Goal: Task Accomplishment & Management: Complete application form

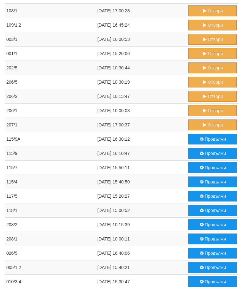
scroll to position [67, 0]
click at [207, 125] on button "Отвори" at bounding box center [213, 124] width 48 height 11
click at [207, 113] on button "Отвори" at bounding box center [213, 110] width 48 height 11
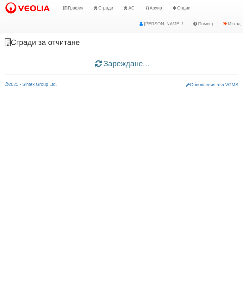
scroll to position [0, 0]
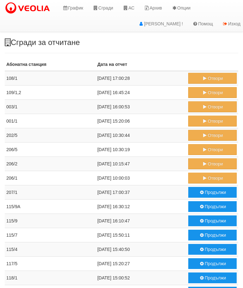
click at [208, 191] on button "Продължи" at bounding box center [213, 192] width 48 height 11
click at [208, 176] on button "Продължи" at bounding box center [213, 178] width 48 height 11
click at [208, 162] on button "Отвори" at bounding box center [213, 163] width 48 height 11
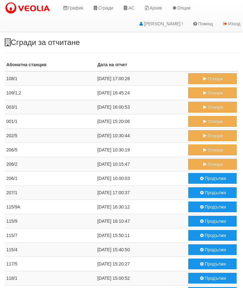
click at [205, 148] on icon "submit" at bounding box center [205, 150] width 6 height 4
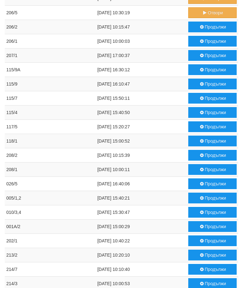
scroll to position [137, 0]
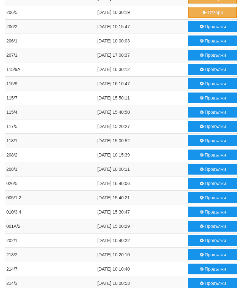
click at [205, 55] on button "Продължи" at bounding box center [213, 55] width 48 height 11
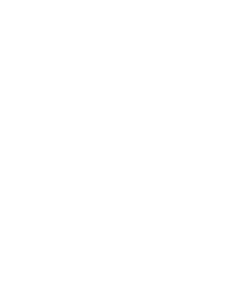
scroll to position [0, 0]
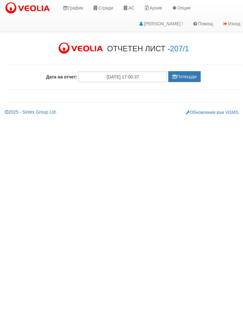
click at [178, 80] on button "Потвърди" at bounding box center [185, 76] width 32 height 11
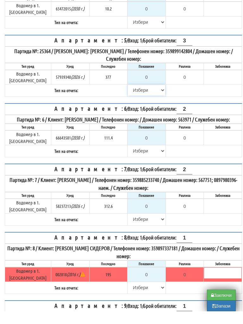
click at [130, 98] on select "[PERSON_NAME] Телефон Бележка Неосигурен достъп Самоотчет Служебно Дистанционен" at bounding box center [146, 103] width 37 height 11
select select "8cc75930-9bfd-e511-80be-8d5a1dced85a"
type input "377"
type input "0.000"
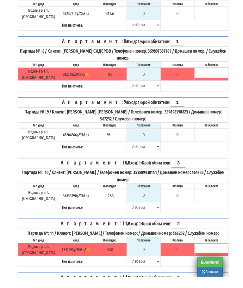
scroll to position [392, 0]
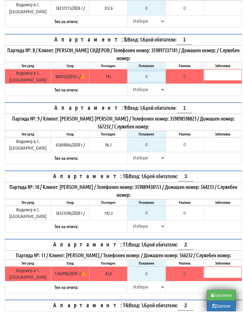
click at [154, 84] on input "0" at bounding box center [146, 89] width 37 height 11
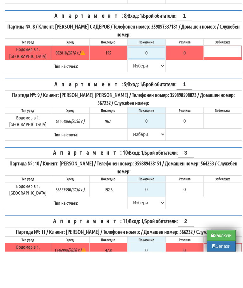
type input "1"
type input "-194.000"
type input "19"
type input "-176.000"
type input "195"
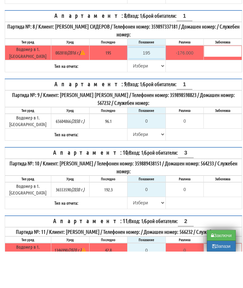
type input "0.000"
type input "195"
click at [134, 97] on select "Избери Визуален Телефон Бележка Неосигурен достъп Самоотчет Служебно Дистанцион…" at bounding box center [146, 102] width 37 height 11
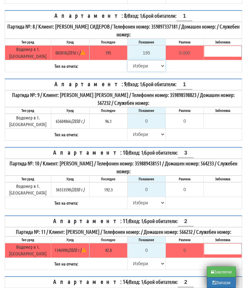
select select "8ac75930-9bfd-e511-80be-8d5a1dced85a"
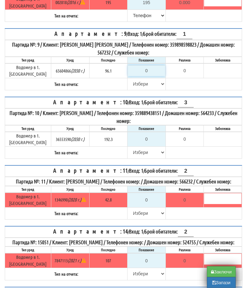
click at [149, 66] on input "0" at bounding box center [146, 71] width 37 height 11
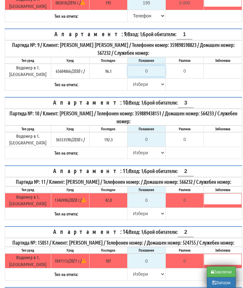
type input "9"
type input "-87.100"
type input "98"
type input "1.900"
type input "9"
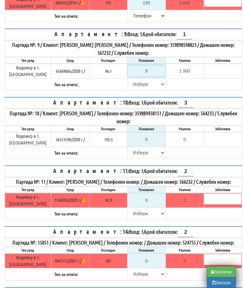
type input "-87.100"
type input "97"
type input "0.900"
type input "97.7"
type input "1.6"
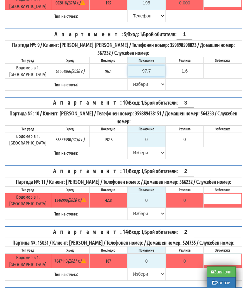
type input "97."
type input "0.900"
type input "97.8"
type input "1.7"
type input "97.8"
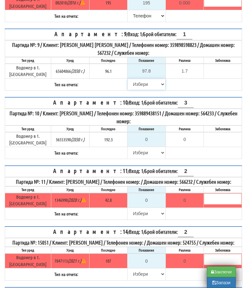
click at [132, 79] on select "Избери Визуален Телефон Бележка Неосигурен достъп Самоотчет Служебно Дистанцион…" at bounding box center [146, 84] width 37 height 11
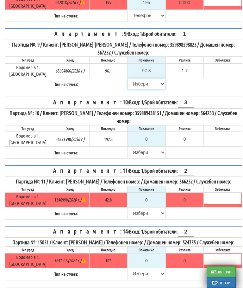
select select "89c75930-9bfd-e511-80be-8d5a1dced85a"
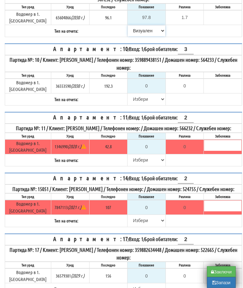
scroll to position [532, 0]
click at [147, 141] on input "0" at bounding box center [146, 146] width 37 height 11
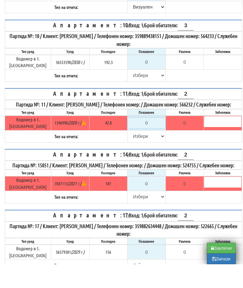
type input "4"
type input "-38.800"
type input "42"
type input "-0.800"
type input "42.8"
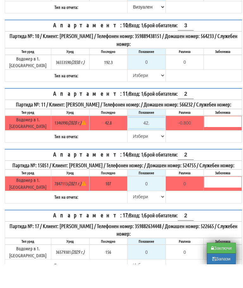
type input "0.0"
type input "42.8"
click at [132, 155] on select "Избери Визуален Телефон Бележка Неосигурен достъп Самоотчет Служебно Дистанцион…" at bounding box center [146, 160] width 37 height 11
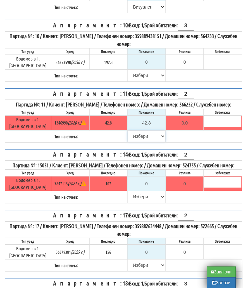
select select "89c75930-9bfd-e511-80be-8d5a1dced85a"
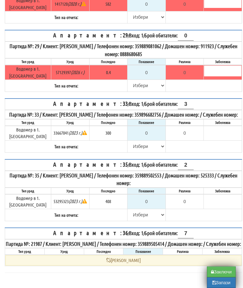
scroll to position [1362, 0]
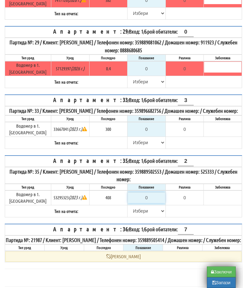
click at [152, 196] on input "0" at bounding box center [146, 197] width 37 height 11
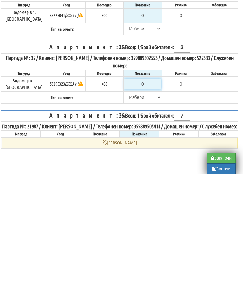
type input "4"
type input "-404.000"
type input "41"
type input "-367.000"
type input "412"
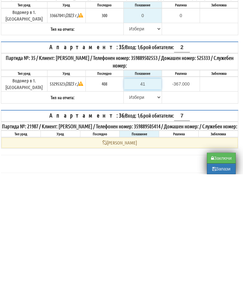
type input "4.000"
type input "412"
click at [130, 206] on select "Избери Визуален Телефон Бележка Неосигурен достъп Самоотчет Служебно Дистанцион…" at bounding box center [142, 211] width 37 height 11
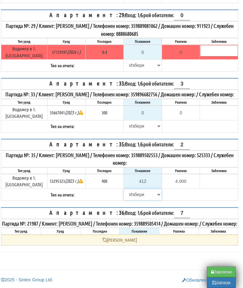
select select "89c75930-9bfd-e511-80be-8d5a1dced85a"
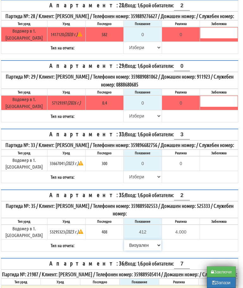
scroll to position [1323, 4]
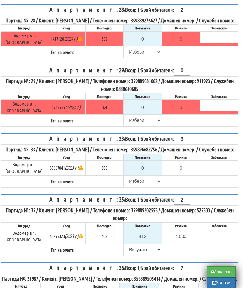
click at [220, 285] on button "Запази" at bounding box center [221, 282] width 29 height 11
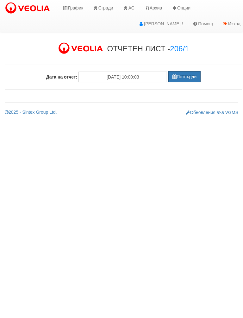
click at [186, 74] on button "Потвърди" at bounding box center [185, 76] width 32 height 11
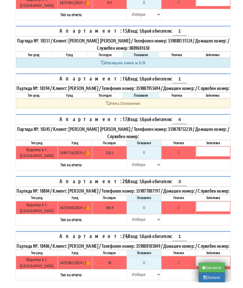
scroll to position [502, 0]
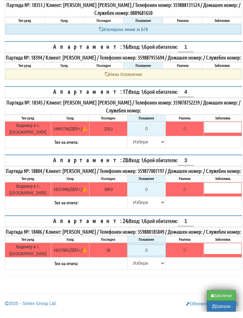
click at [156, 252] on input "0" at bounding box center [146, 256] width 37 height 11
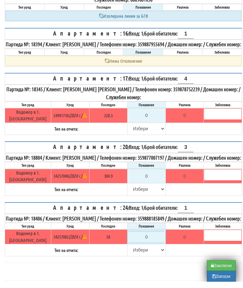
scroll to position [532, 4]
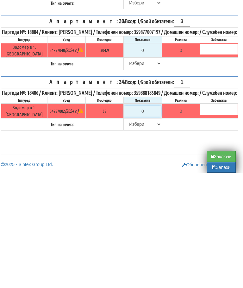
type input "5"
type input "-53.000"
type input "58"
type input "0.000"
type input "58"
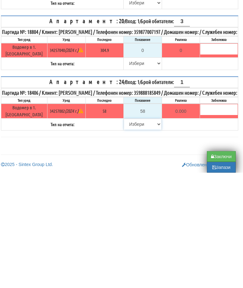
click at [133, 234] on select "[PERSON_NAME] Телефон Бележка Неосигурен достъп Самоотчет Служебно Дистанционен" at bounding box center [142, 239] width 37 height 11
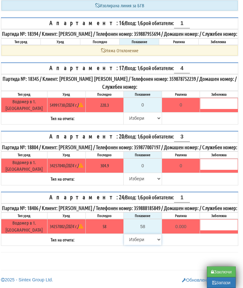
select select "89c75930-9bfd-e511-80be-8d5a1dced85a"
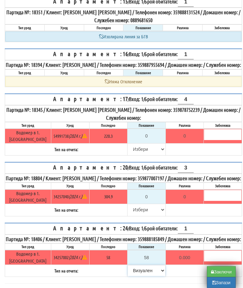
scroll to position [495, 0]
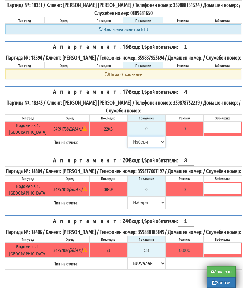
click at [130, 144] on select "[PERSON_NAME] Телефон Бележка Неосигурен достъп Самоотчет Служебно Дистанционен" at bounding box center [146, 142] width 37 height 11
select select "8cc75930-9bfd-e511-80be-8d5a1dced85a"
type input "220.3"
type input "0.0"
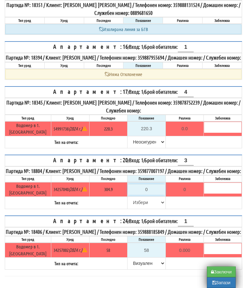
click at [150, 195] on input "0" at bounding box center [146, 189] width 37 height 11
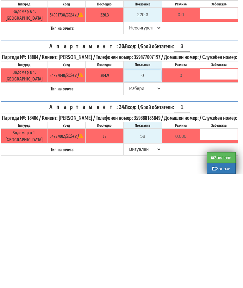
type input "3"
type input "-301.900"
type input "30"
type input "-274.900"
type input "307"
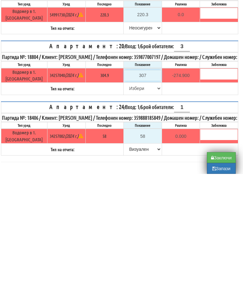
type input "2.100"
type input "307.8"
type input "2.9"
type input "307.8"
click at [133, 197] on select "[PERSON_NAME] Телефон Бележка Неосигурен достъп Самоотчет Служебно Дистанционен" at bounding box center [142, 202] width 37 height 11
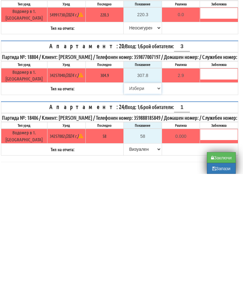
scroll to position [532, 4]
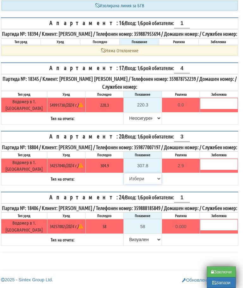
select select "89c75930-9bfd-e511-80be-8d5a1dced85a"
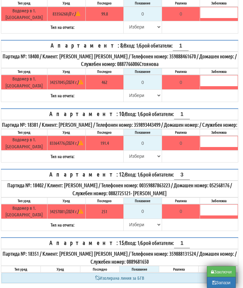
scroll to position [246, 4]
click at [146, 217] on input "0" at bounding box center [142, 211] width 37 height 11
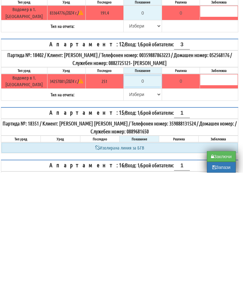
type input "2"
type input "-249.000"
type input "25"
type input "-226.000"
type input "254"
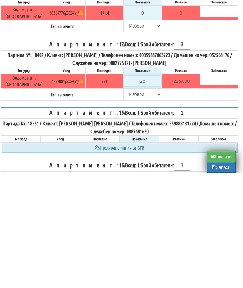
type input "3.000"
type input "254.8"
type input "3.800"
type input "254.8"
click at [126, 204] on select "Избери Визуален Телефон Бележка Неосигурен достъп Самоотчет Служебно Дистанцион…" at bounding box center [142, 209] width 37 height 11
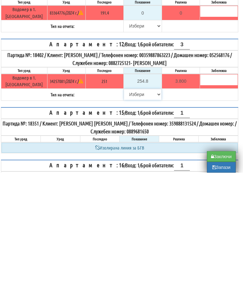
scroll to position [377, 4]
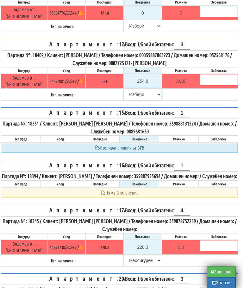
select select "89c75930-9bfd-e511-80be-8d5a1dced85a"
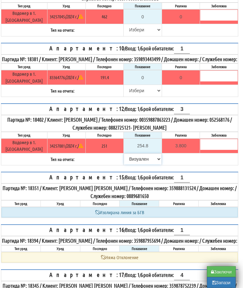
scroll to position [313, 4]
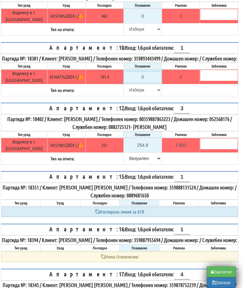
click at [144, 82] on input "0" at bounding box center [142, 77] width 37 height 11
type input "1"
type input "-190.400"
type input "19"
type input "-172.400"
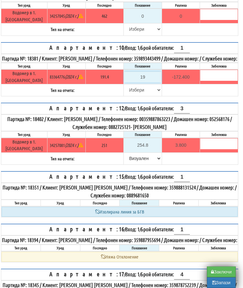
type input "194"
type input "2.600"
type input "194.2"
type input "2.8"
type input "194.2"
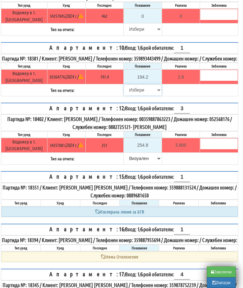
click at [130, 94] on select "[PERSON_NAME] Телефон Бележка Неосигурен достъп Самоотчет Служебно Дистанционен" at bounding box center [142, 90] width 37 height 11
select select "89c75930-9bfd-e511-80be-8d5a1dced85a"
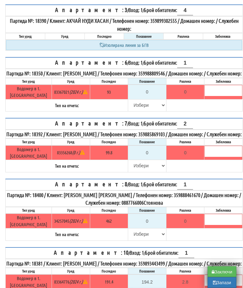
scroll to position [103, 0]
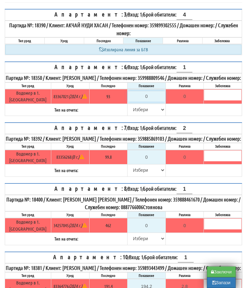
click at [150, 98] on input "0" at bounding box center [146, 96] width 37 height 11
type input "9"
type input "-84.000"
type input "94"
type input "1.000"
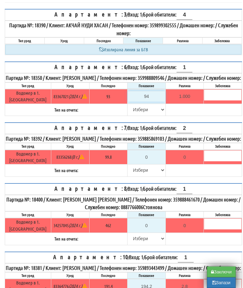
type input "94"
click at [130, 111] on select "[PERSON_NAME] Телефон Бележка Неосигурен достъп Самоотчет Служебно Дистанционен" at bounding box center [146, 109] width 37 height 11
select select "8bc75930-9bfd-e511-80be-8d5a1dced85a"
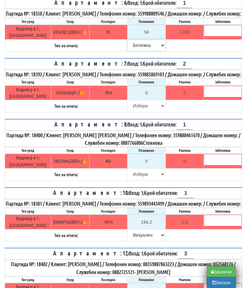
scroll to position [168, 0]
click at [146, 98] on input "0" at bounding box center [146, 92] width 37 height 11
type input "9"
type input "-90.800"
type input "99"
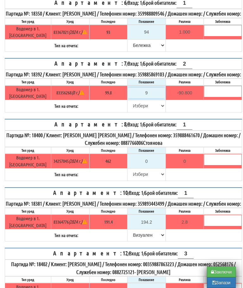
type input "-0.800"
type input "99.9"
type input "0.1"
type input "99.9"
click at [132, 111] on select "[PERSON_NAME] Телефон Бележка Неосигурен достъп Самоотчет Служебно Дистанционен" at bounding box center [146, 105] width 37 height 11
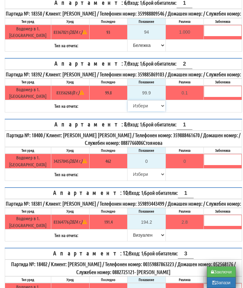
select select "89c75930-9bfd-e511-80be-8d5a1dced85a"
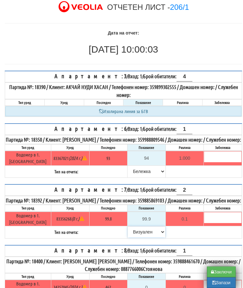
scroll to position [42, 0]
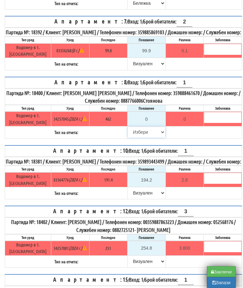
click at [133, 138] on select "[PERSON_NAME] Телефон Бележка Неосигурен достъп Самоотчет Служебно Дистанционен" at bounding box center [146, 132] width 37 height 11
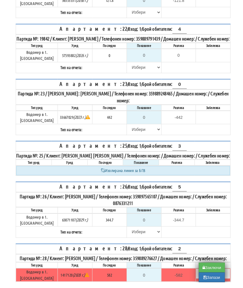
scroll to position [1014, 0]
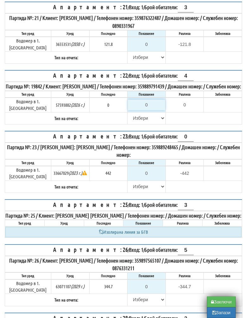
click at [146, 104] on input "0" at bounding box center [146, 104] width 37 height 11
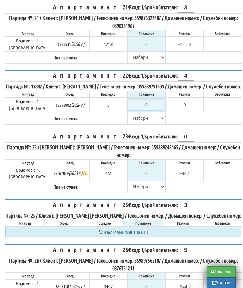
type input "0.000"
click at [128, 118] on select "[PERSON_NAME] Телефон Бележка Неосигурен достъп Самоотчет Служебно Дистанционен" at bounding box center [146, 118] width 37 height 11
select select "89c75930-9bfd-e511-80be-8d5a1dced85a"
click at [154, 42] on input "0" at bounding box center [146, 44] width 37 height 11
type input "1"
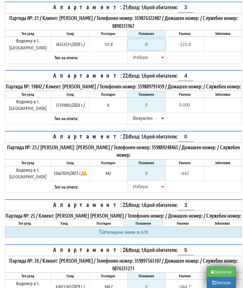
type input "-120.800"
type input "12"
type input "-109.800"
type input "121"
type input "-0.800"
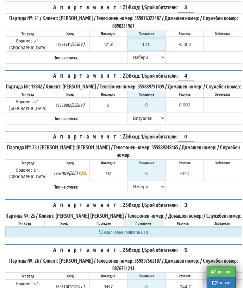
type input "121.8"
type input "0.0"
type input "121.8"
click at [132, 56] on select "[PERSON_NAME] Телефон Бележка Неосигурен достъп Самоотчет Служебно Дистанционен" at bounding box center [146, 57] width 37 height 11
select select "89c75930-9bfd-e511-80be-8d5a1dced85a"
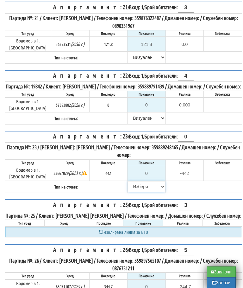
click at [134, 183] on select "[PERSON_NAME] Телефон Бележка Неосигурен достъп Самоотчет Служебно Дистанционен" at bounding box center [146, 186] width 37 height 11
select select "8cc75930-9bfd-e511-80be-8d5a1dced85a"
type input "442"
type input "0.000"
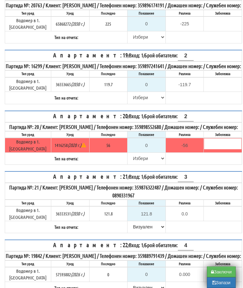
scroll to position [843, 0]
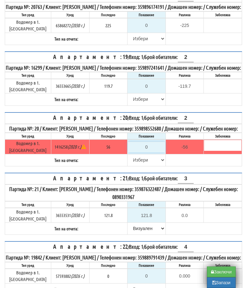
click at [149, 146] on input "0" at bounding box center [146, 147] width 37 height 11
type input "5"
type input "-51.000"
type input "56"
type input "0.000"
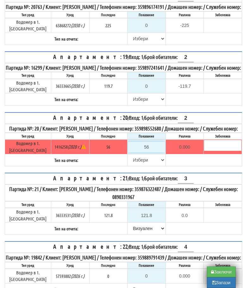
type input "56"
click at [131, 160] on select "[PERSON_NAME] Телефон Бележка Неосигурен достъп Самоотчет Служебно Дистанционен" at bounding box center [146, 160] width 37 height 11
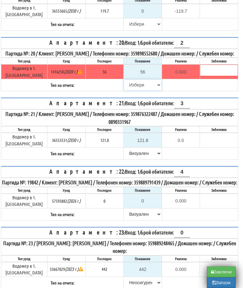
select select "89c75930-9bfd-e511-80be-8d5a1dced85a"
click at [142, 6] on input "0" at bounding box center [142, 11] width 37 height 11
type input "1"
type input "-118.700"
type input "12"
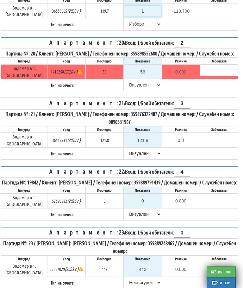
type input "-107.700"
type input "121"
type input "1.300"
type input "121.4"
type input "1.7"
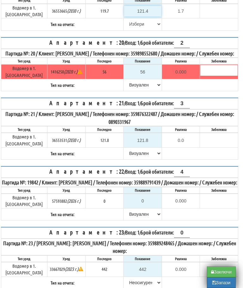
type input "121.4"
click at [128, 19] on select "[PERSON_NAME] Телефон Бележка Неосигурен достъп Самоотчет Служебно Дистанционен" at bounding box center [142, 24] width 37 height 11
select select "89c75930-9bfd-e511-80be-8d5a1dced85a"
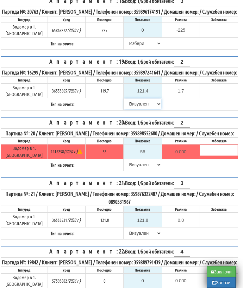
scroll to position [836, 4]
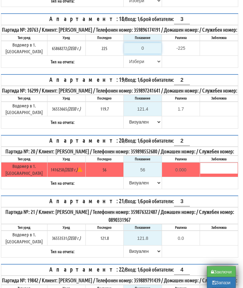
click at [145, 43] on input "0" at bounding box center [142, 48] width 37 height 11
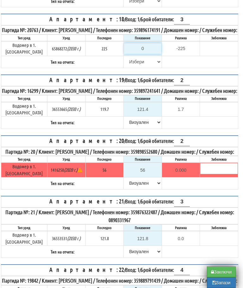
type input "2"
type input "-223.000"
type input "22"
type input "-203.000"
type input "226"
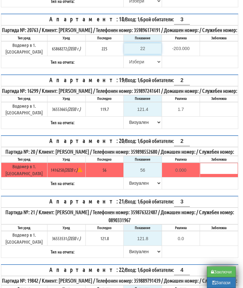
type input "1.000"
type input "226.6"
type input "1.600"
type input "226.6"
click at [130, 56] on select "Избери Визуален Телефон Бележка Неосигурен достъп Самоотчет Служебно Дистанцион…" at bounding box center [142, 61] width 37 height 11
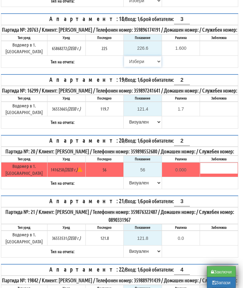
select select "89c75930-9bfd-e511-80be-8d5a1dced85a"
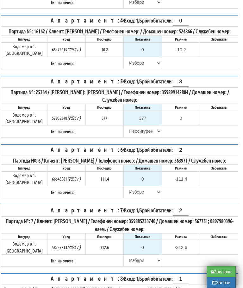
scroll to position [162, 4]
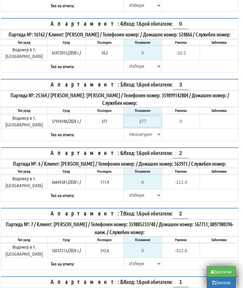
click at [147, 117] on input "377" at bounding box center [142, 121] width 37 height 11
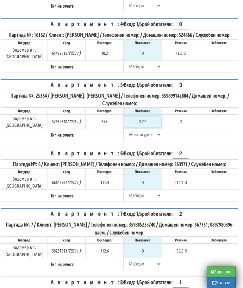
type input "3"
type input "-374.000"
type input "37"
type input "-340.000"
type input "379"
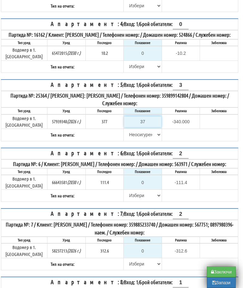
type input "2.000"
type input "379.3"
type input "2.300"
type input "379.3"
click at [134, 129] on select "Избери Визуален Телефон Бележка Неосигурен достъп Самоотчет Служебно Дистанцион…" at bounding box center [142, 134] width 37 height 11
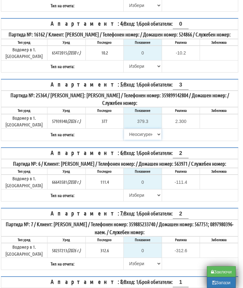
select select "89c75930-9bfd-e511-80be-8d5a1dced85a"
click at [127, 65] on select "Избери Визуален Телефон Бележка Неосигурен достъп Самоотчет Служебно Дистанцион…" at bounding box center [142, 66] width 37 height 11
select select "8cc75930-9bfd-e511-80be-8d5a1dced85a"
type input "10.2"
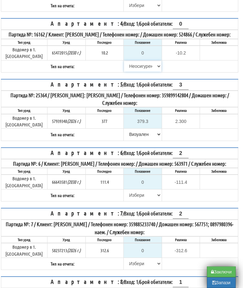
type input "0.0"
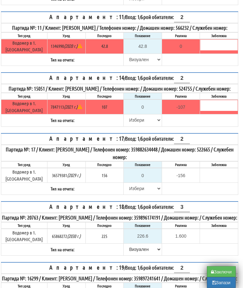
scroll to position [633, 4]
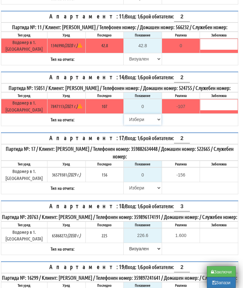
click at [128, 114] on select "Избери Визуален Телефон Бележка Неосигурен достъп Самоотчет Служебно Дистанцион…" at bounding box center [142, 119] width 37 height 11
select select "8cc75930-9bfd-e511-80be-8d5a1dced85a"
type input "107"
type input "0.000"
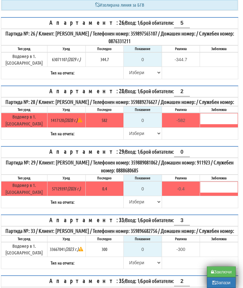
scroll to position [1242, 4]
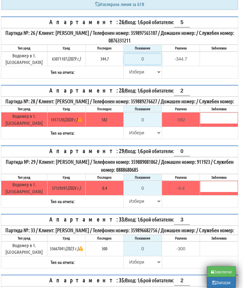
click at [144, 57] on input "0" at bounding box center [142, 59] width 37 height 11
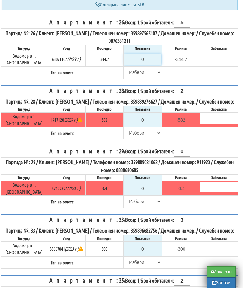
type input "3"
type input "-341.700"
type input "35"
type input "-309.700"
type input "350"
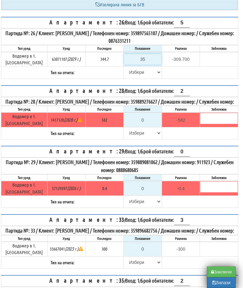
type input "5.300"
type input "350.3"
type input "5.6"
type input "350.3"
click at [126, 73] on select "Избери Визуален Телефон Бележка Неосигурен достъп Самоотчет Служебно Дистанцион…" at bounding box center [142, 72] width 37 height 11
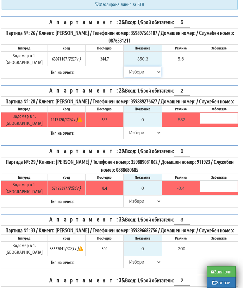
select select "89c75930-9bfd-e511-80be-8d5a1dced85a"
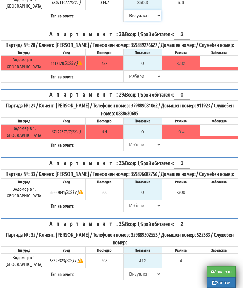
scroll to position [1299, 4]
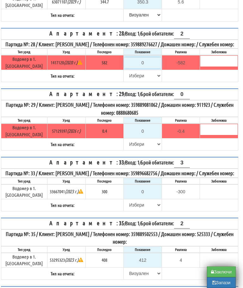
click at [149, 67] on input "0" at bounding box center [142, 62] width 37 height 11
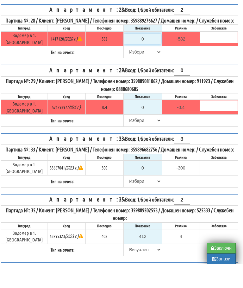
type input "5"
type input "-577.000"
type input "58"
type input "-524.000"
type input "586"
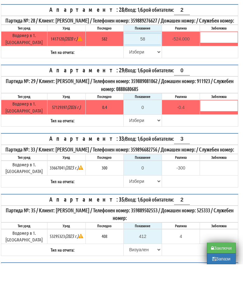
type input "4.000"
type input "586"
click at [132, 70] on select "Избери Визуален Телефон Бележка Неосигурен достъп Самоотчет Служебно Дистанцион…" at bounding box center [142, 75] width 37 height 11
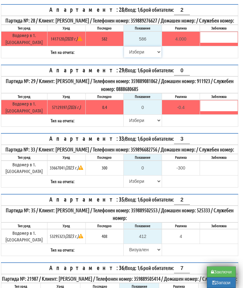
select select "89c75930-9bfd-e511-80be-8d5a1dced85a"
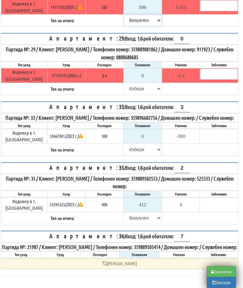
scroll to position [1362, 4]
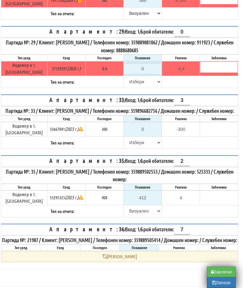
click at [146, 69] on input "0" at bounding box center [142, 68] width 37 height 11
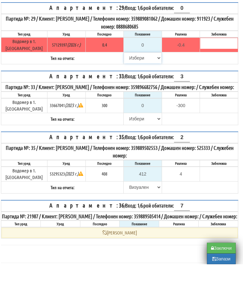
click at [127, 76] on select "Избери Визуален Телефон Бележка Неосигурен достъп Самоотчет Служебно Дистанцион…" at bounding box center [142, 81] width 37 height 11
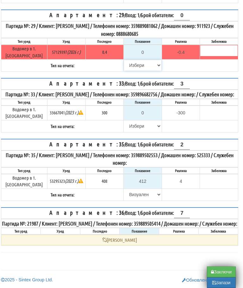
select select "8cc75930-9bfd-e511-80be-8d5a1dced85a"
type input "0.4"
type input "0.0"
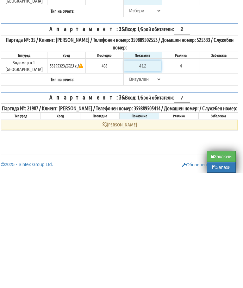
click at [151, 176] on input "412" at bounding box center [142, 181] width 37 height 11
type input "4"
type input "-404.000"
type input "41"
type input "-367.000"
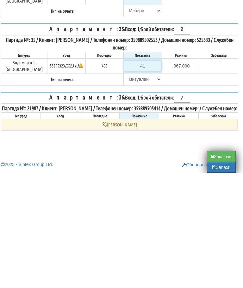
type input "411"
type input "3.000"
type input "411"
click at [177, 139] on table "Апартамент: 35 / Вход: 1 / Брой обитатели: 2 Партида №: 35 / Клиент: ДАФИНКА ЙО…" at bounding box center [120, 170] width 238 height 62
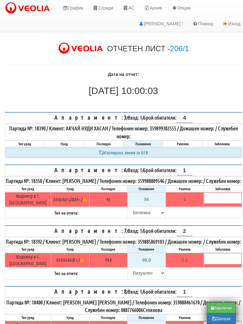
scroll to position [32, 0]
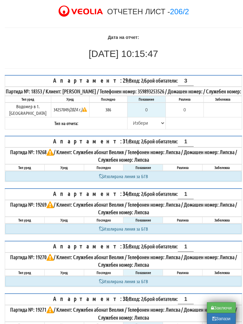
scroll to position [26, 0]
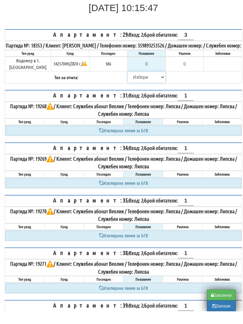
click at [135, 85] on select "[PERSON_NAME] Телефон Бележка Неосигурен достъп Самоотчет Служебно Дистанционен" at bounding box center [146, 90] width 37 height 11
select select "8cc75930-9bfd-e511-80be-8d5a1dced85a"
type input "386"
type input "0.000"
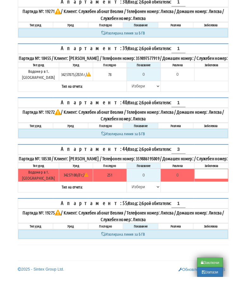
scroll to position [328, 0]
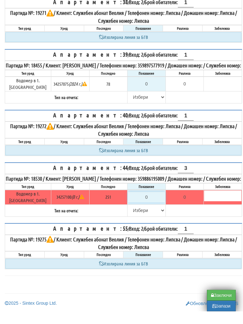
click at [147, 205] on input "0" at bounding box center [146, 210] width 37 height 11
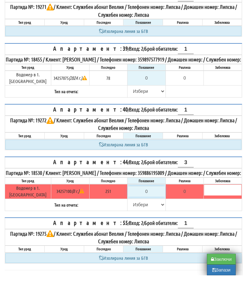
scroll to position [339, 4]
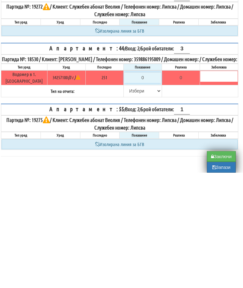
type input "2"
type input "-249.000"
type input "25"
type input "-226.000"
type input "251"
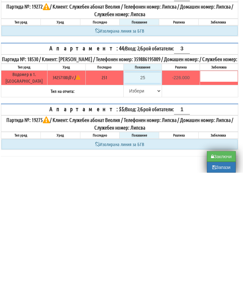
type input "0.000"
type input "251.4"
type input "0.400"
type input "251.4"
click at [127, 201] on select "[PERSON_NAME] Телефон Бележка Неосигурен достъп Самоотчет Служебно Дистанционен" at bounding box center [142, 206] width 37 height 11
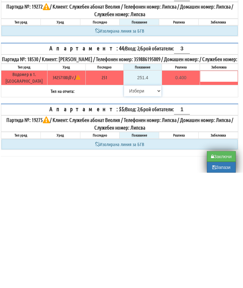
scroll to position [364, 4]
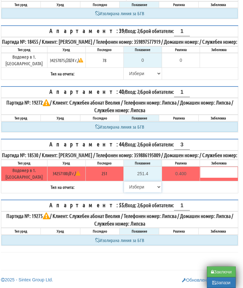
select select "89c75930-9bfd-e511-80be-8d5a1dced85a"
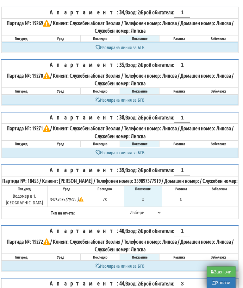
scroll to position [237, 3]
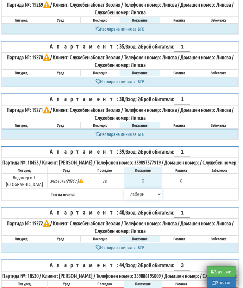
click at [130, 199] on select "[PERSON_NAME] Телефон Бележка Неосигурен достъп Самоотчет Служебно Дистанционен" at bounding box center [143, 194] width 37 height 11
select select "8cc75930-9bfd-e511-80be-8d5a1dced85a"
type input "78"
type input "0.000"
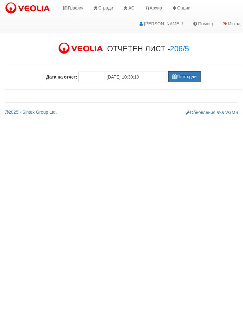
click at [184, 76] on button "Потвърди" at bounding box center [185, 76] width 32 height 11
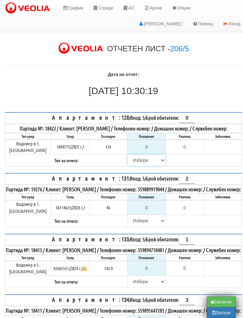
click at [135, 162] on select "[PERSON_NAME] Телефон Бележка Неосигурен достъп Самоотчет Служебно Дистанционен" at bounding box center [146, 160] width 37 height 11
select select "8cc75930-9bfd-e511-80be-8d5a1dced85a"
type input "124"
type input "0.000"
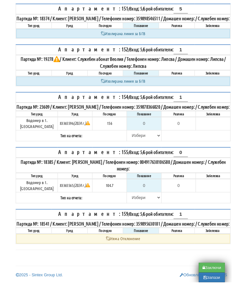
scroll to position [735, 0]
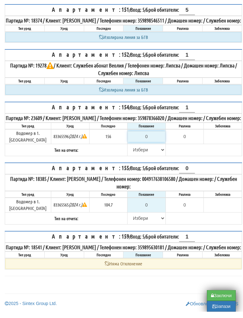
click at [150, 137] on input "0" at bounding box center [146, 142] width 37 height 11
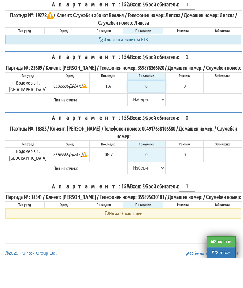
type input "1"
type input "-155.000"
type input "15"
type input "-141.000"
type input "158"
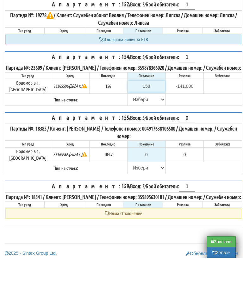
type input "2.000"
type input "158.8"
type input "2.800"
type input "158.8"
click at [130, 124] on select "[PERSON_NAME] Телефон Бележка Неосигурен достъп Самоотчет Служебно Дистанционен" at bounding box center [146, 129] width 37 height 11
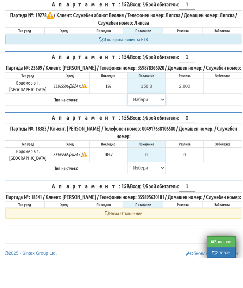
scroll to position [765, 0]
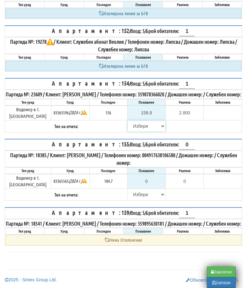
select select "89c75930-9bfd-e511-80be-8d5a1dced85a"
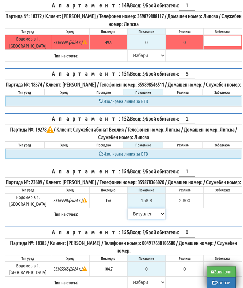
scroll to position [707, 0]
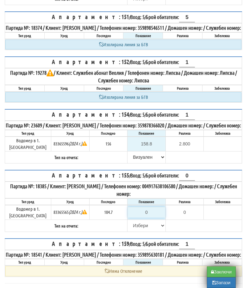
click at [147, 218] on input "0" at bounding box center [146, 212] width 37 height 11
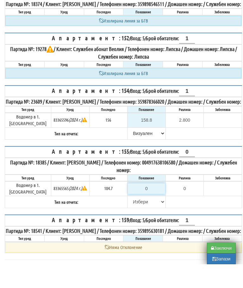
scroll to position [739, 4]
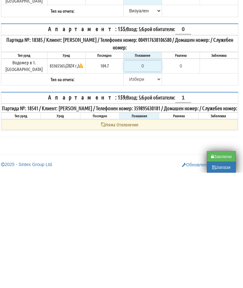
type input "1"
type input "-103.700"
type input "10"
type input "-94.700"
type input "106"
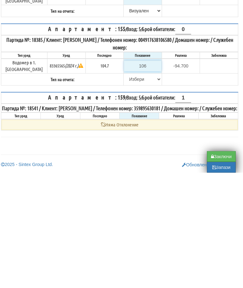
type input "1.300"
type input "106.8"
type input "2.1"
type input "106.8"
click at [124, 189] on select "[PERSON_NAME] Телефон Бележка Неосигурен достъп Самоотчет Служебно Дистанционен" at bounding box center [142, 194] width 37 height 11
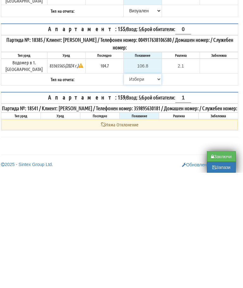
scroll to position [765, 4]
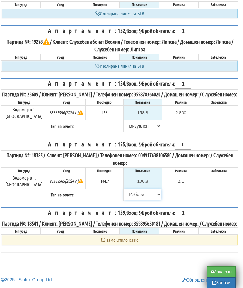
select select "89c75930-9bfd-e511-80be-8d5a1dced85a"
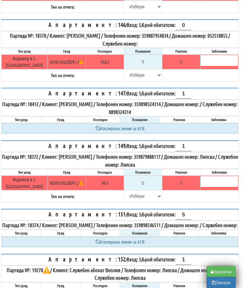
scroll to position [509, 3]
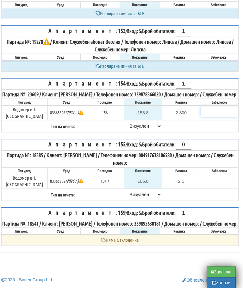
click at [213, 111] on input "text" at bounding box center [219, 111] width 37 height 11
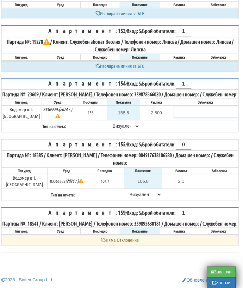
scroll to position [765, 3]
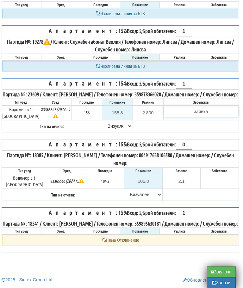
type input "заявка"
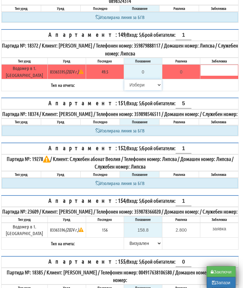
click at [126, 91] on select "[PERSON_NAME] Телефон Бележка Неосигурен достъп Самоотчет Служебно Дистанционен" at bounding box center [143, 85] width 37 height 11
select select "8cc75930-9bfd-e511-80be-8d5a1dced85a"
type input "49.5"
type input "0.0"
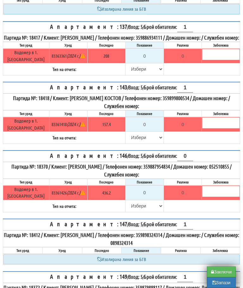
scroll to position [378, 2]
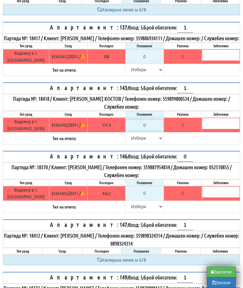
click at [146, 131] on input "0" at bounding box center [144, 125] width 37 height 11
type input "1"
type input "-156.400"
type input "15"
type input "-142.400"
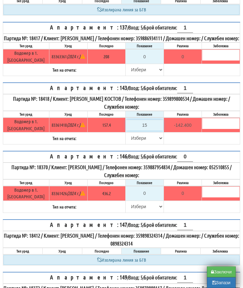
type input "157"
type input "-0.400"
type input "157.4"
type input "0.0"
type input "157.4"
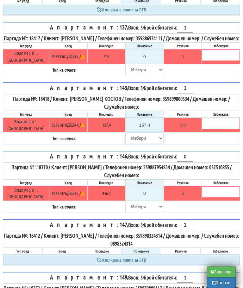
click at [129, 144] on select "[PERSON_NAME] Телефон Бележка Неосигурен достъп Самоотчет Служебно Дистанционен" at bounding box center [144, 138] width 37 height 11
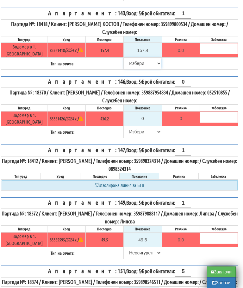
select select "8bc75930-9bfd-e511-80be-8d5a1dced85a"
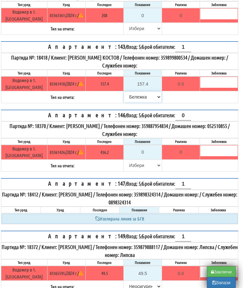
scroll to position [409, 4]
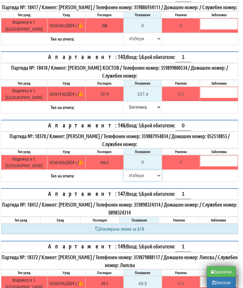
click at [131, 181] on select "[PERSON_NAME] Телефон Бележка Неосигурен достъп Самоотчет Служебно Дистанционен" at bounding box center [142, 175] width 37 height 11
select select "8cc75930-9bfd-e511-80be-8d5a1dced85a"
type input "436.2"
type input "0.0"
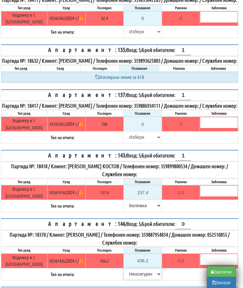
scroll to position [317, 4]
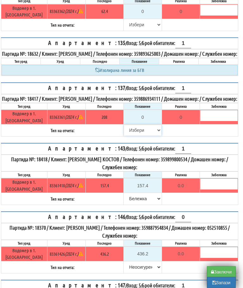
click at [124, 136] on select "[PERSON_NAME] Телефон Бележка Неосигурен достъп Самоотчет Служебно Дистанционен" at bounding box center [142, 130] width 37 height 11
select select "8cc75930-9bfd-e511-80be-8d5a1dced85a"
type input "208"
type input "0.000"
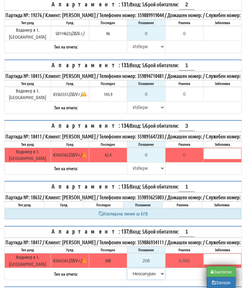
scroll to position [175, 0]
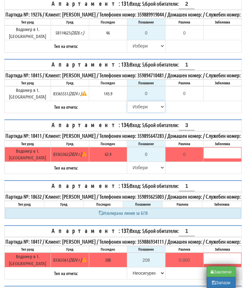
click at [130, 112] on select "[PERSON_NAME] Телефон Бележка Неосигурен достъп Самоотчет Служебно Дистанционен" at bounding box center [146, 107] width 37 height 11
select select "8cc75930-9bfd-e511-80be-8d5a1dced85a"
type input "143.9"
type input "0.0"
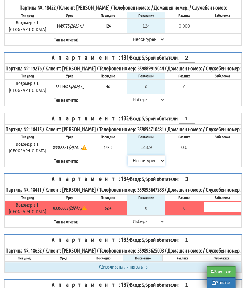
scroll to position [121, 0]
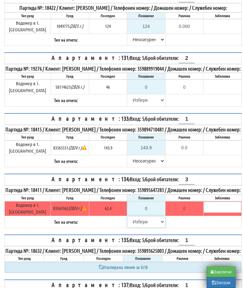
click at [135, 227] on select "[PERSON_NAME] Телефон Бележка Неосигурен достъп Самоотчет Служебно Дистанционен" at bounding box center [146, 221] width 37 height 11
select select "8cc75930-9bfd-e511-80be-8d5a1dced85a"
type input "62.4"
type input "0.0"
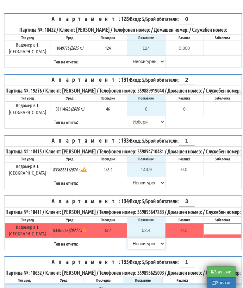
scroll to position [98, 0]
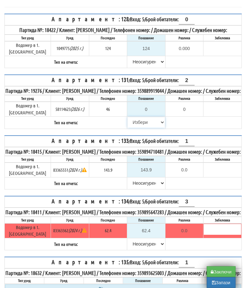
click at [133, 128] on select "[PERSON_NAME] Телефон Бележка Неосигурен достъп Самоотчет Служебно Дистанционен" at bounding box center [146, 122] width 37 height 11
select select "8cc75930-9bfd-e511-80be-8d5a1dced85a"
type input "46"
type input "0.000"
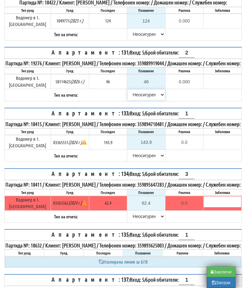
scroll to position [125, 0]
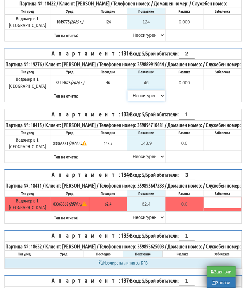
click at [144, 101] on select "[PERSON_NAME] Телефон Бележка Неосигурен достъп Самоотчет Служебно Дистанционен" at bounding box center [146, 96] width 37 height 11
select select "89c75930-9bfd-e511-80be-8d5a1dced85a"
click at [146, 87] on input "46" at bounding box center [146, 82] width 37 height 11
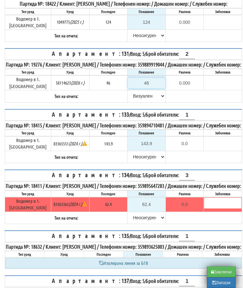
type input "4"
type input "-42.000"
type input "46"
type input "0.000"
type input "46.1"
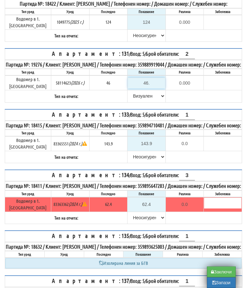
type input "0.100"
type input "46.1"
click at [128, 101] on select "[PERSON_NAME] Телефон Бележка Неосигурен достъп Самоотчет Служебно Дистанционен" at bounding box center [146, 96] width 37 height 11
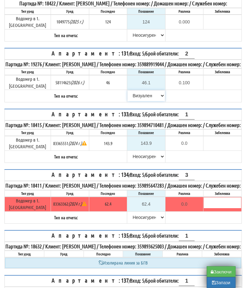
scroll to position [125, 0]
click at [221, 284] on button "Запази" at bounding box center [221, 282] width 29 height 11
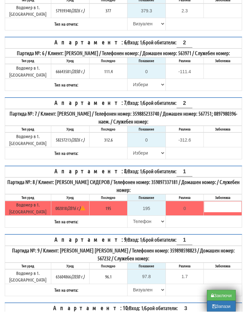
scroll to position [277, 0]
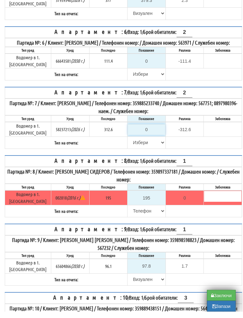
click at [149, 131] on input "0" at bounding box center [146, 136] width 37 height 11
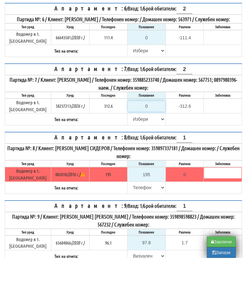
type input "3"
type input "-309.600"
type input "31"
type input "-281.600"
type input "314"
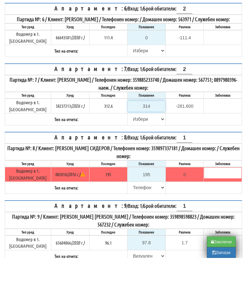
type input "1.400"
type input "314"
click at [132, 144] on select "[PERSON_NAME] Телефон Бележка Неосигурен достъп Самоотчет Служебно Дистанционен" at bounding box center [146, 149] width 37 height 11
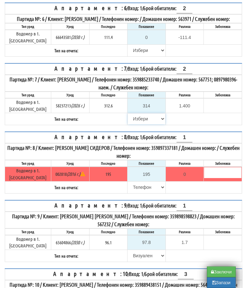
select select "89c75930-9bfd-e511-80be-8d5a1dced85a"
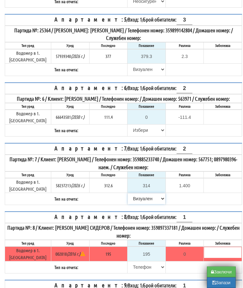
scroll to position [227, 0]
click at [149, 118] on input "0" at bounding box center [146, 117] width 37 height 11
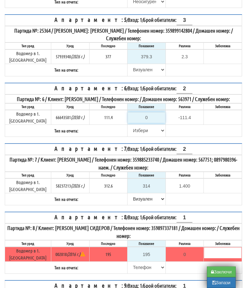
type input "1"
type input "-110.400"
type input "11"
type input "-100.400"
type input "113"
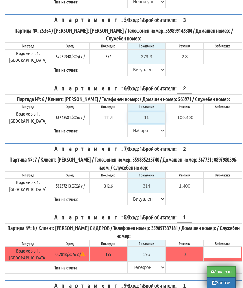
type input "1.600"
type input "113"
click at [131, 130] on select "Избери Визуален Телефон Бележка Неосигурен достъп Самоотчет Служебно Дистанцион…" at bounding box center [146, 130] width 37 height 11
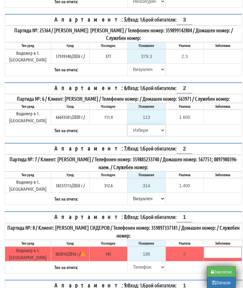
select select "89c75930-9bfd-e511-80be-8d5a1dced85a"
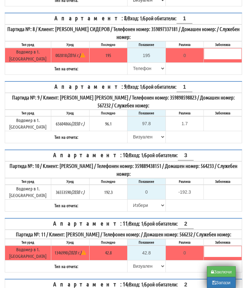
scroll to position [432, 0]
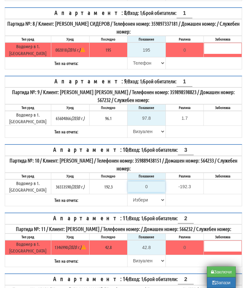
click at [148, 181] on input "0" at bounding box center [146, 186] width 37 height 11
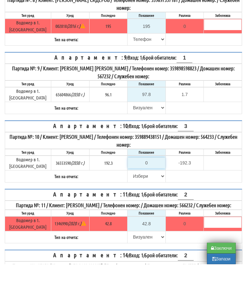
type input "1"
type input "-191.300"
type input "19"
type input "-173.300"
type input "194"
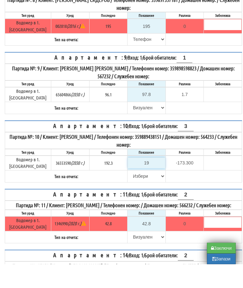
type input "1.700"
type input "194.8"
type input "2.5"
type input "194.8"
click at [128, 195] on select "Избери Визуален Телефон Бележка Неосигурен достъп Самоотчет Служебно Дистанцион…" at bounding box center [146, 200] width 37 height 11
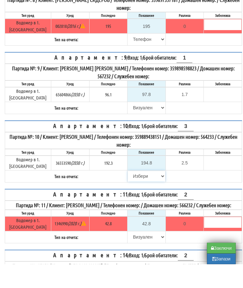
scroll to position [531, 4]
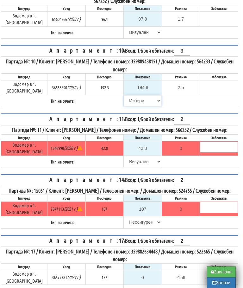
select select "89c75930-9bfd-e511-80be-8d5a1dced85a"
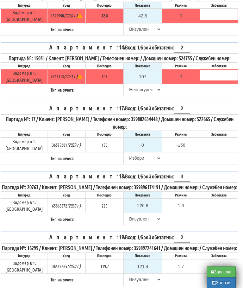
scroll to position [663, 4]
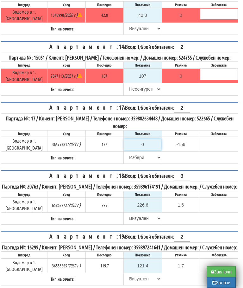
click at [141, 139] on input "0" at bounding box center [142, 144] width 37 height 11
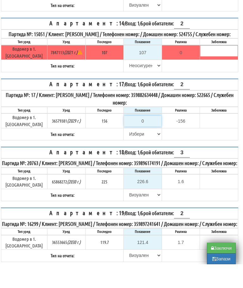
type input "1"
type input "-155.000"
type input "15"
type input "-141.000"
type input "157"
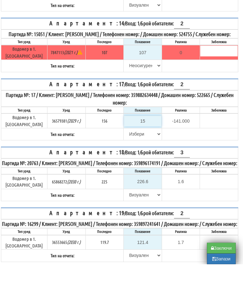
type input "1.000"
type input "157"
click at [129, 152] on select "Избери Визуален Телефон Бележка Неосигурен достъп Самоотчет Служебно Дистанцион…" at bounding box center [142, 157] width 37 height 11
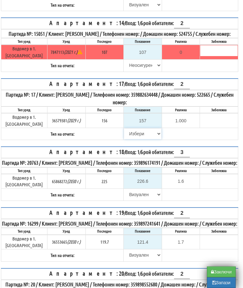
select select "89c75930-9bfd-e511-80be-8d5a1dced85a"
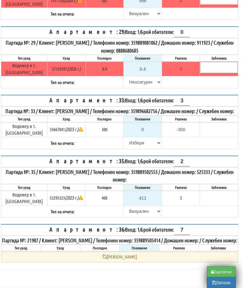
scroll to position [1362, 4]
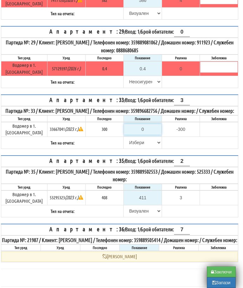
click at [145, 133] on input "0" at bounding box center [142, 129] width 37 height 11
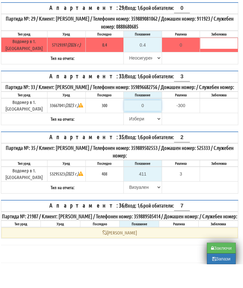
type input "3"
type input "-297.000"
type input "30"
type input "-270.000"
type input "302"
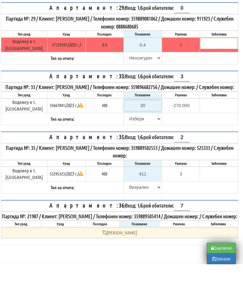
type input "2.000"
type input "302"
click at [127, 137] on select "Избери Визуален Телефон Бележка Неосигурен достъп Самоотчет Служебно Дистанцион…" at bounding box center [142, 142] width 37 height 11
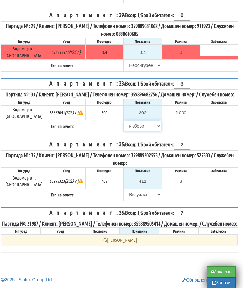
select select "89c75930-9bfd-e511-80be-8d5a1dced85a"
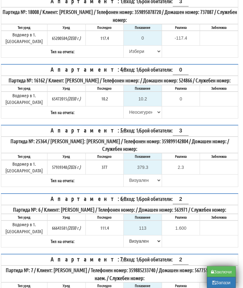
scroll to position [117, 4]
click at [215, 285] on button "Запази" at bounding box center [221, 282] width 29 height 11
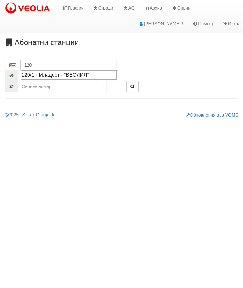
click at [78, 73] on div "120/1 - Младост - "ВЕОЛИЯ"" at bounding box center [69, 74] width 94 height 7
type input "120/1 - Младост - "ВЕОЛИЯ""
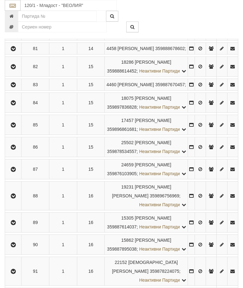
scroll to position [1665, 0]
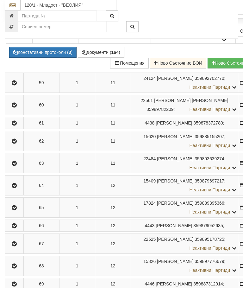
scroll to position [1303, 0]
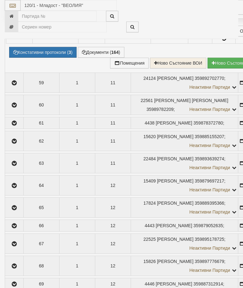
select select "10"
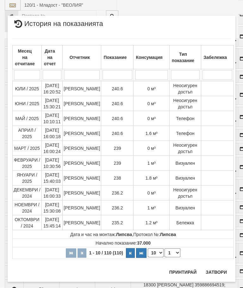
scroll to position [1453, 0]
click at [172, 254] on select "1 2 3 4 5 6 7 8 9 10 11" at bounding box center [173, 252] width 16 height 9
select select "2"
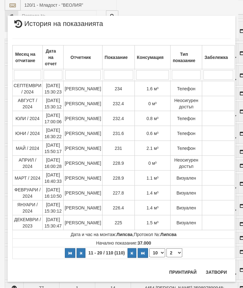
scroll to position [1435, 0]
click at [217, 272] on button "Затвори" at bounding box center [216, 272] width 29 height 10
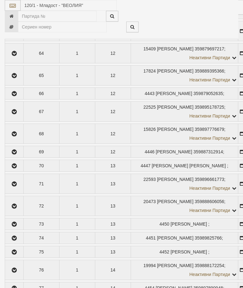
select select "10"
select select "1"
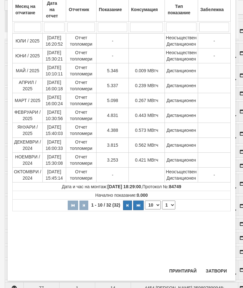
scroll to position [48, 0]
click at [216, 269] on button "Затвори" at bounding box center [216, 270] width 29 height 10
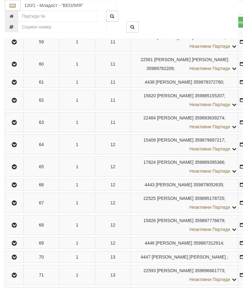
scroll to position [1342, 0]
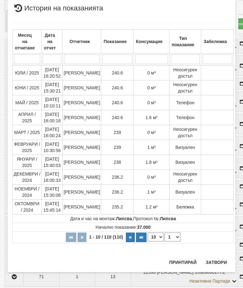
scroll to position [743, 0]
click at [217, 260] on button "Затвори" at bounding box center [216, 262] width 29 height 10
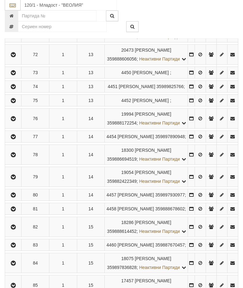
scroll to position [1526, 0]
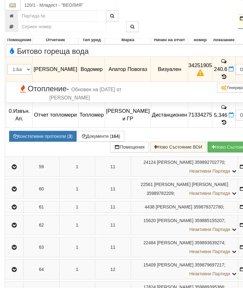
click at [10, 21] on icon "button" at bounding box center [14, 19] width 8 height 4
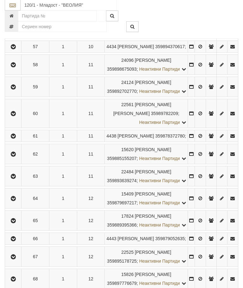
scroll to position [1207, 0]
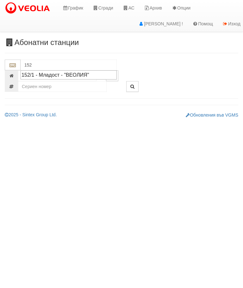
click at [64, 74] on div "152/1 - Младост - "ВЕОЛИЯ"" at bounding box center [69, 74] width 94 height 7
type input "152/1 - Младост - "ВЕОЛИЯ""
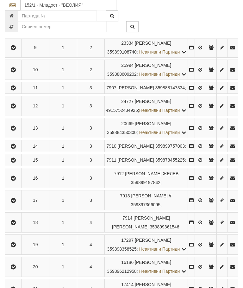
scroll to position [357, 0]
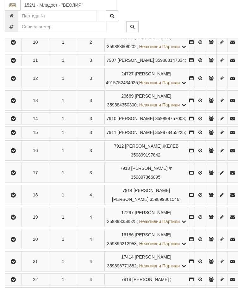
click at [8, 83] on button "button" at bounding box center [13, 79] width 14 height 10
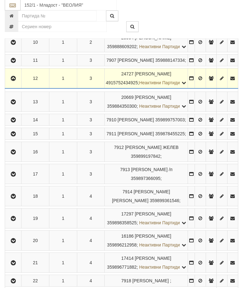
scroll to position [357, 0]
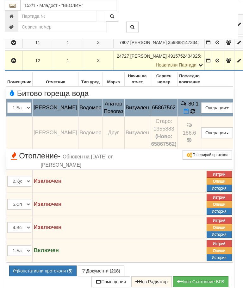
click at [195, 114] on icon at bounding box center [192, 112] width 5 height 6
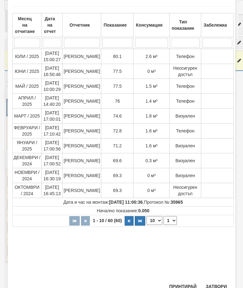
scroll to position [33, 0]
click at [169, 219] on select "1 2 3 4 5 6" at bounding box center [170, 220] width 13 height 9
click at [215, 285] on button "Затвори" at bounding box center [216, 286] width 29 height 10
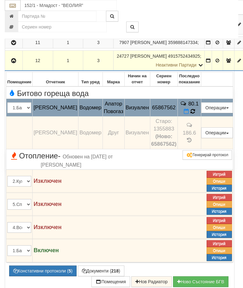
click at [195, 114] on span at bounding box center [193, 111] width 4 height 6
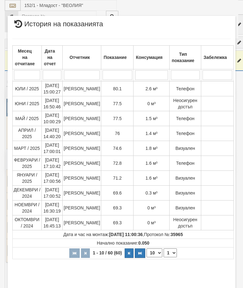
click at [170, 253] on select "1 2 3 4 5 6" at bounding box center [170, 252] width 13 height 9
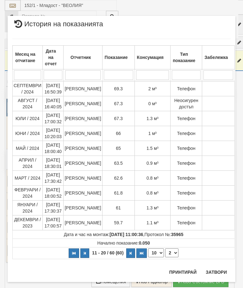
click at [175, 252] on select "1 2 3 4 5 6" at bounding box center [171, 252] width 13 height 9
select select "1"
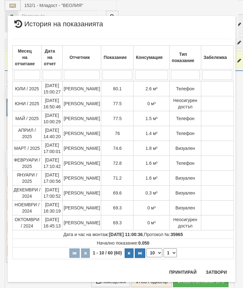
click at [217, 269] on button "Затвори" at bounding box center [216, 272] width 29 height 10
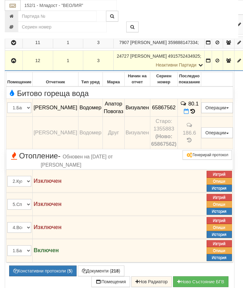
click at [16, 63] on icon "button" at bounding box center [14, 61] width 8 height 4
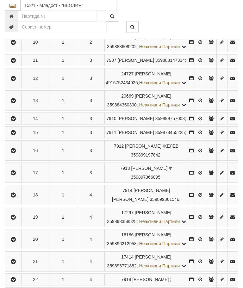
click at [14, 30] on td at bounding box center [13, 20] width 16 height 20
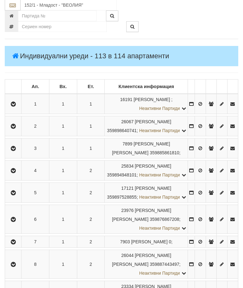
scroll to position [78, 0]
